Goal: Task Accomplishment & Management: Complete application form

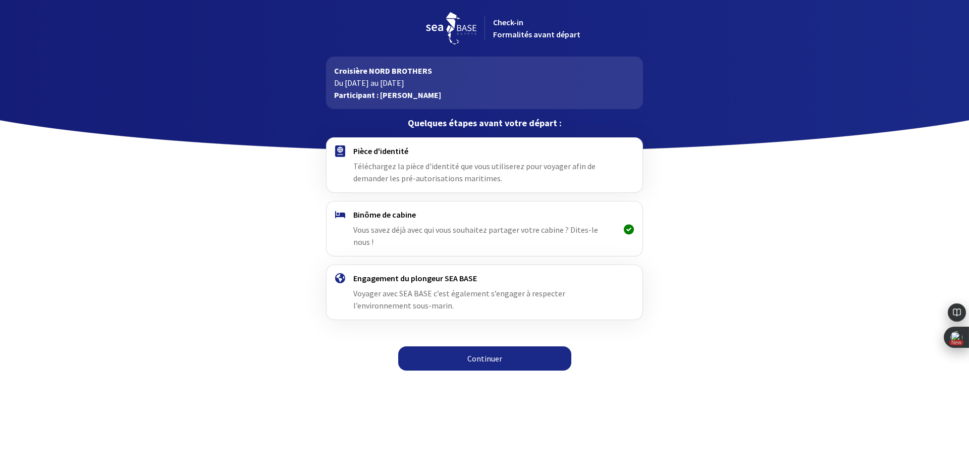
click at [459, 346] on link "Continuer" at bounding box center [484, 358] width 173 height 24
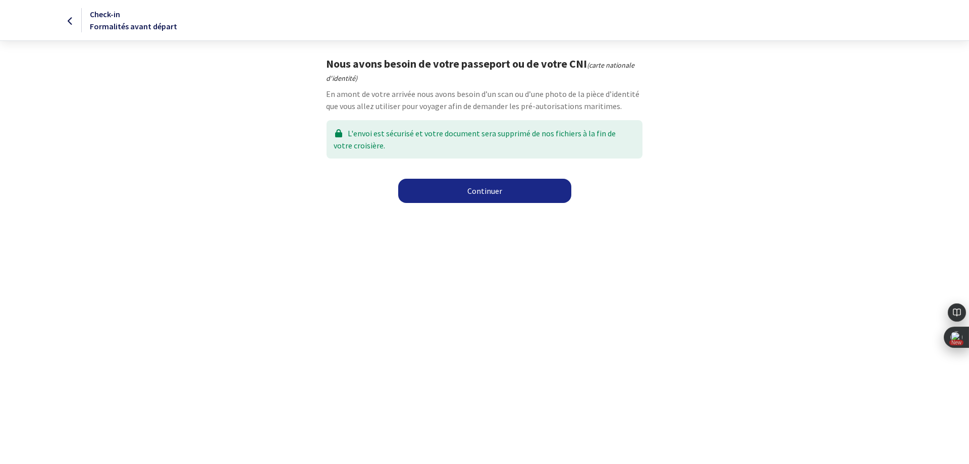
click at [505, 188] on link "Continuer" at bounding box center [484, 191] width 173 height 24
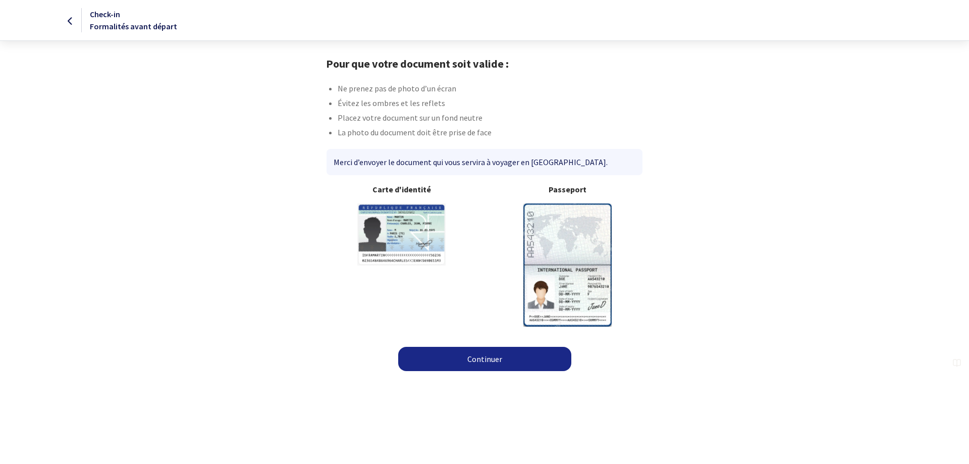
click at [487, 358] on link "Continuer" at bounding box center [484, 359] width 173 height 24
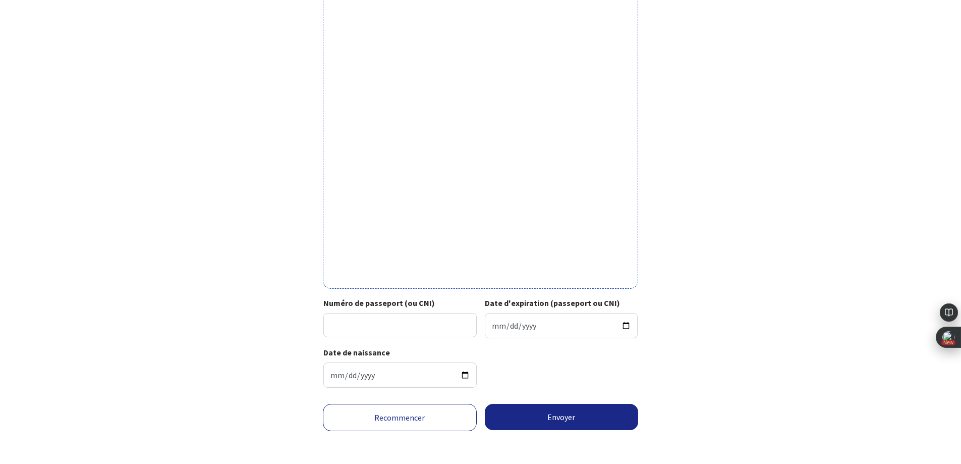
scroll to position [217, 0]
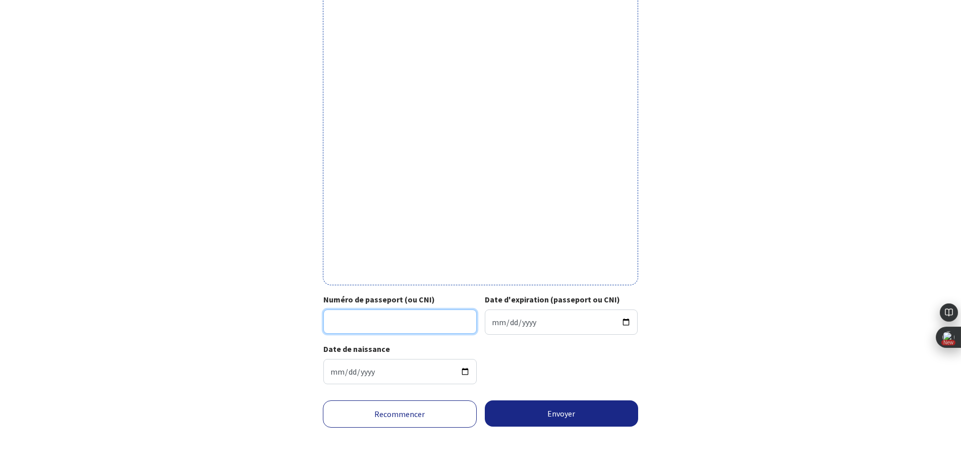
click at [374, 321] on input "Numéro de passeport (ou CNI)" at bounding box center [399, 321] width 153 height 24
type input "18FF78257"
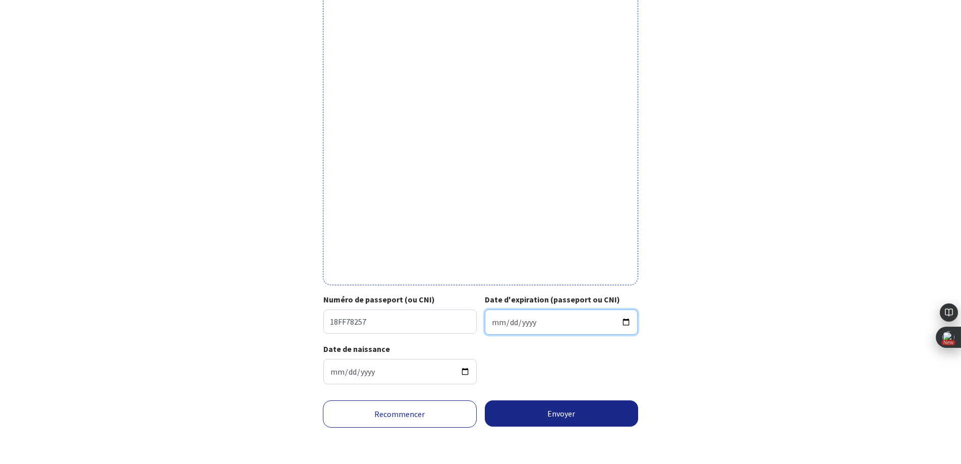
click at [561, 325] on input "Date d'expiration (passeport ou CNI)" at bounding box center [561, 321] width 153 height 25
type input "2028-10-14"
click at [381, 372] on input "1966-02-27" at bounding box center [399, 371] width 153 height 25
click at [366, 373] on input "1966-02-27" at bounding box center [399, 371] width 153 height 25
type input "1962-02-27"
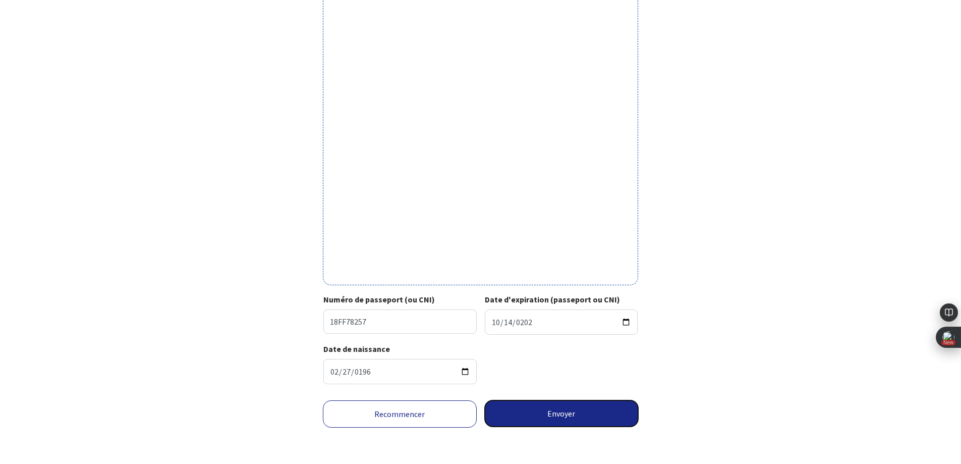
click at [576, 413] on button "Envoyer" at bounding box center [562, 413] width 154 height 26
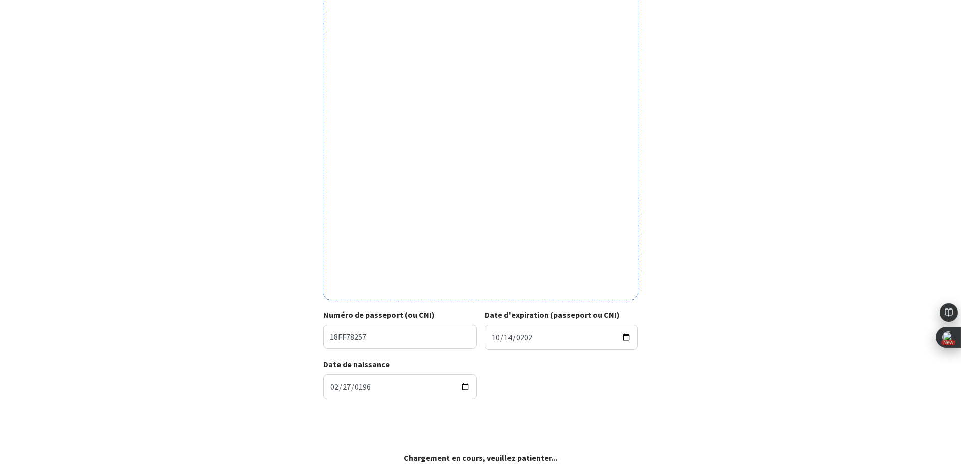
scroll to position [202, 0]
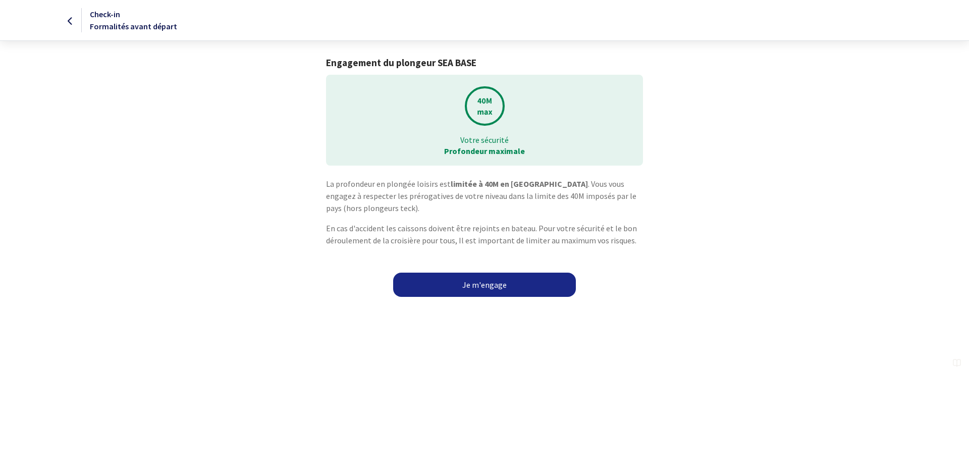
click at [510, 292] on link "Je m'engage" at bounding box center [484, 284] width 183 height 24
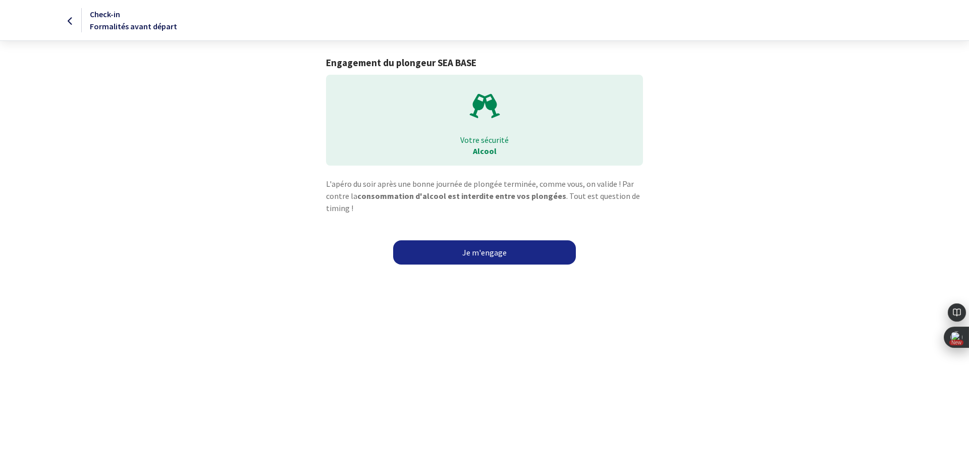
click at [495, 257] on link "Je m'engage" at bounding box center [484, 252] width 183 height 24
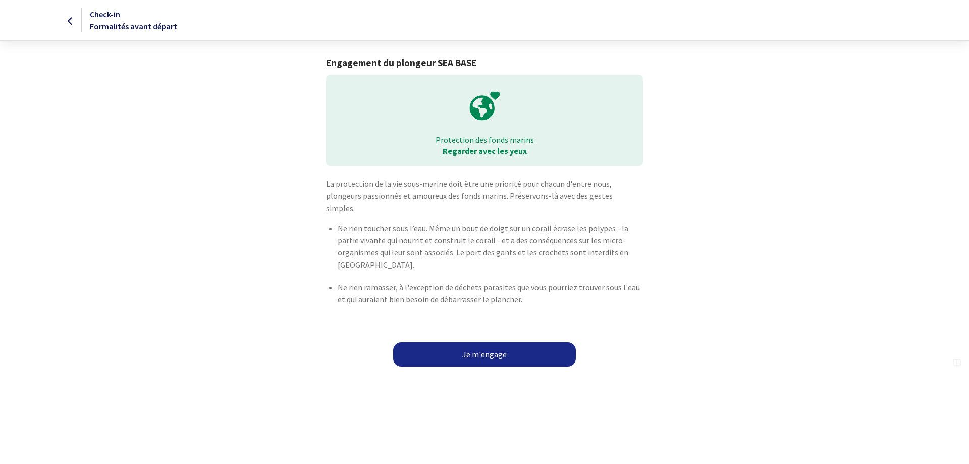
click at [488, 342] on link "Je m'engage" at bounding box center [484, 354] width 183 height 24
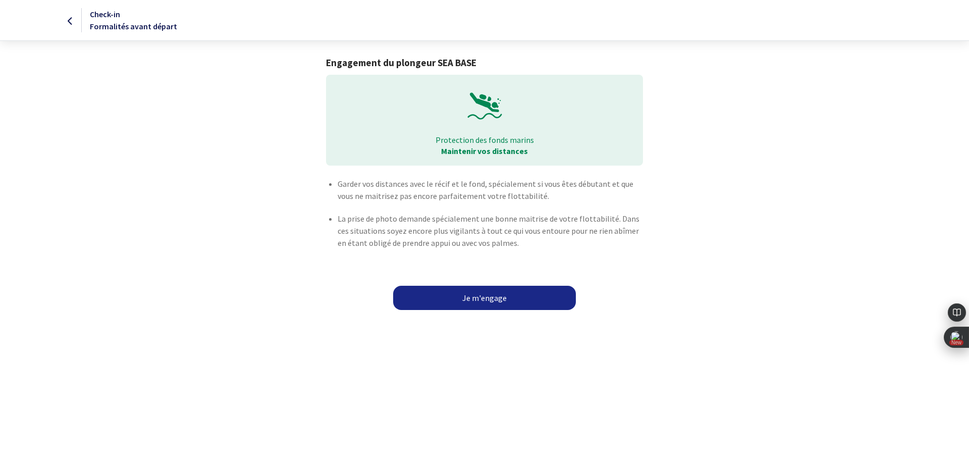
click at [520, 304] on link "Je m'engage" at bounding box center [484, 298] width 183 height 24
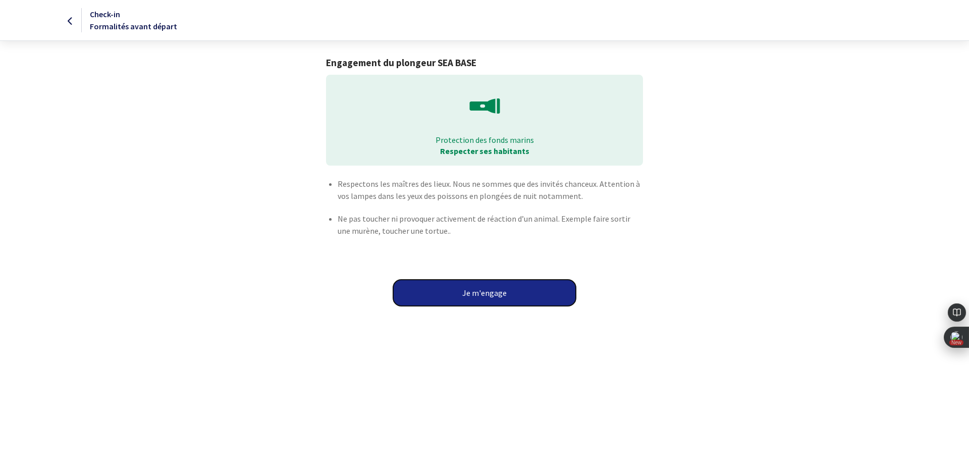
click at [509, 290] on button "Je m'engage" at bounding box center [484, 293] width 183 height 26
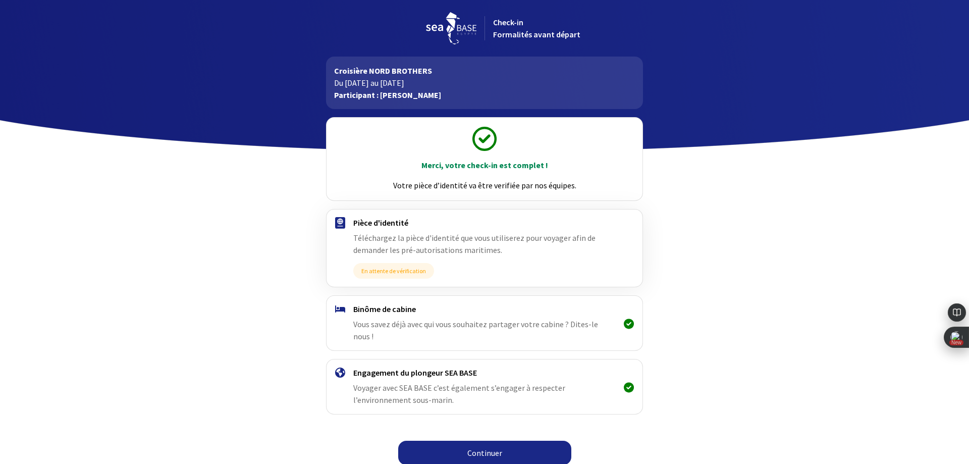
click at [487, 440] on link "Continuer" at bounding box center [484, 452] width 173 height 24
